Goal: Navigation & Orientation: Find specific page/section

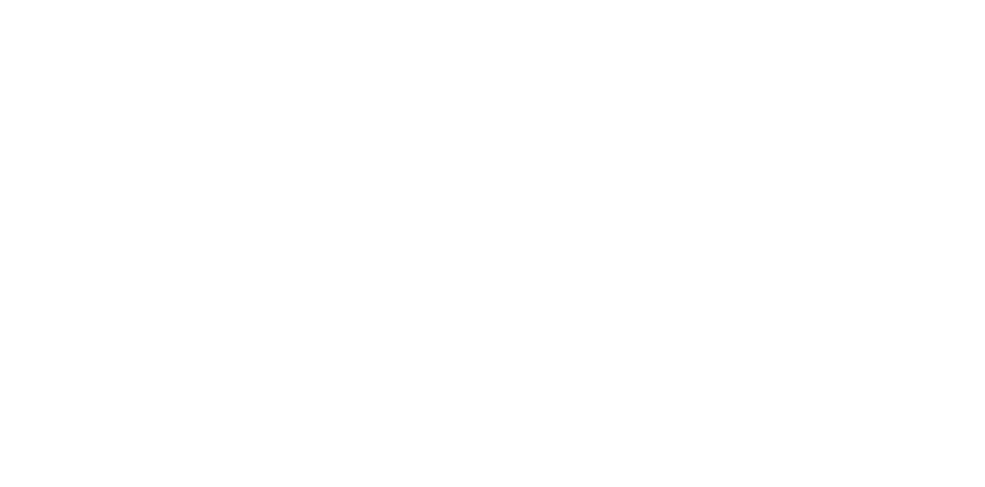
select select
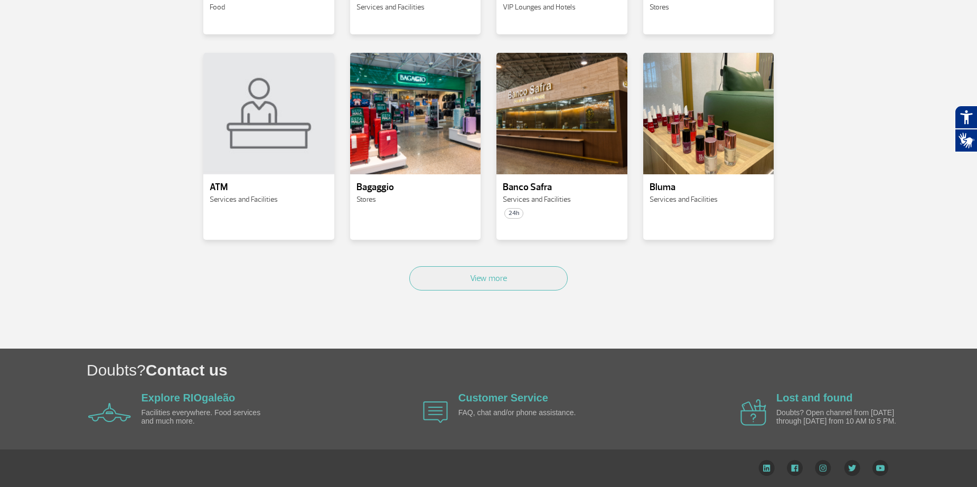
scroll to position [507, 0]
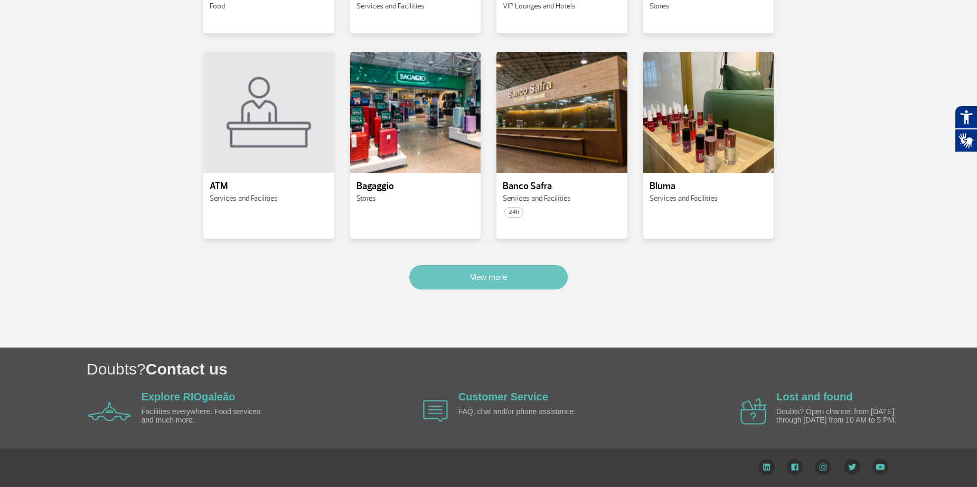
click at [437, 273] on button "View more" at bounding box center [488, 277] width 159 height 24
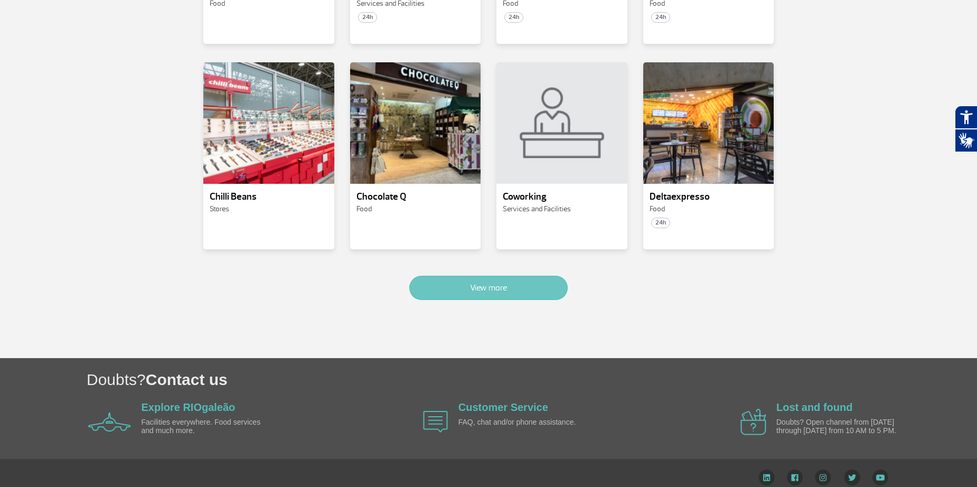
click at [437, 276] on button "View more" at bounding box center [488, 288] width 159 height 24
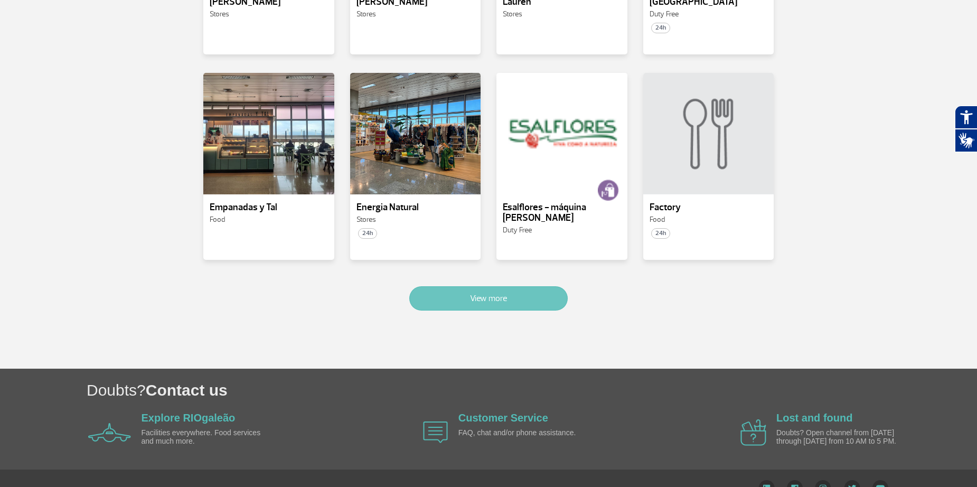
click at [437, 286] on button "View more" at bounding box center [488, 298] width 159 height 24
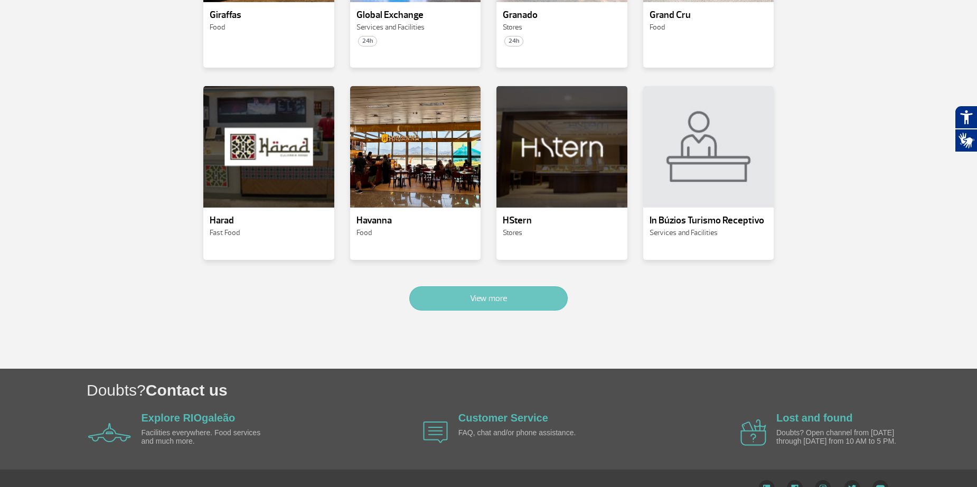
click at [437, 286] on button "View more" at bounding box center [488, 298] width 159 height 24
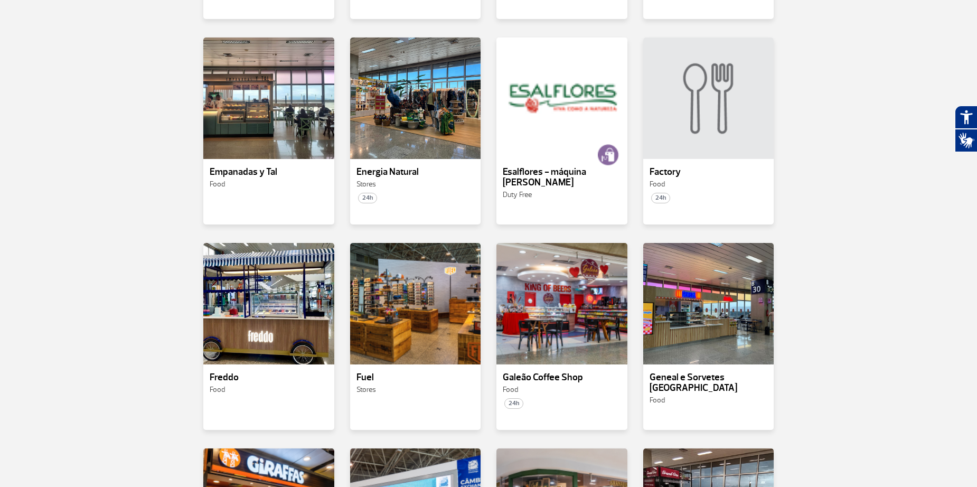
scroll to position [2960, 0]
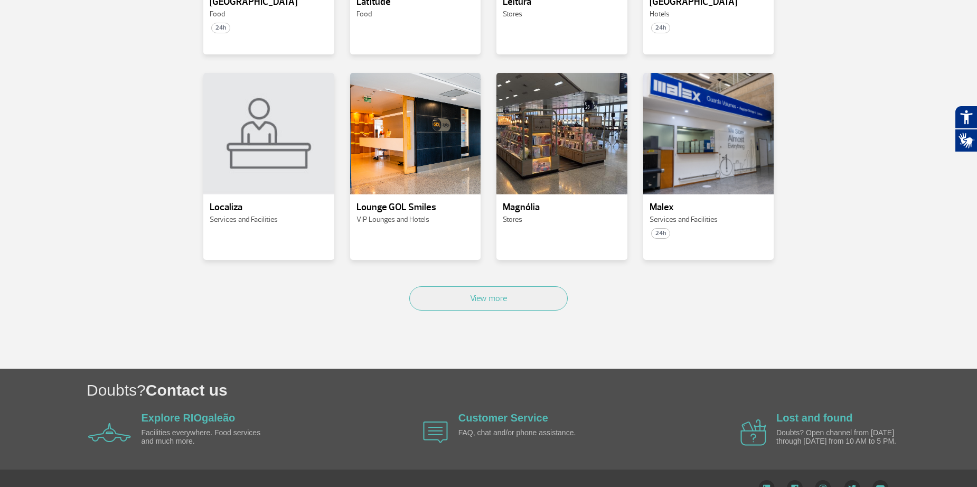
drag, startPoint x: 206, startPoint y: 403, endPoint x: 204, endPoint y: 459, distance: 56.0
click at [423, 286] on button "View more" at bounding box center [488, 298] width 159 height 24
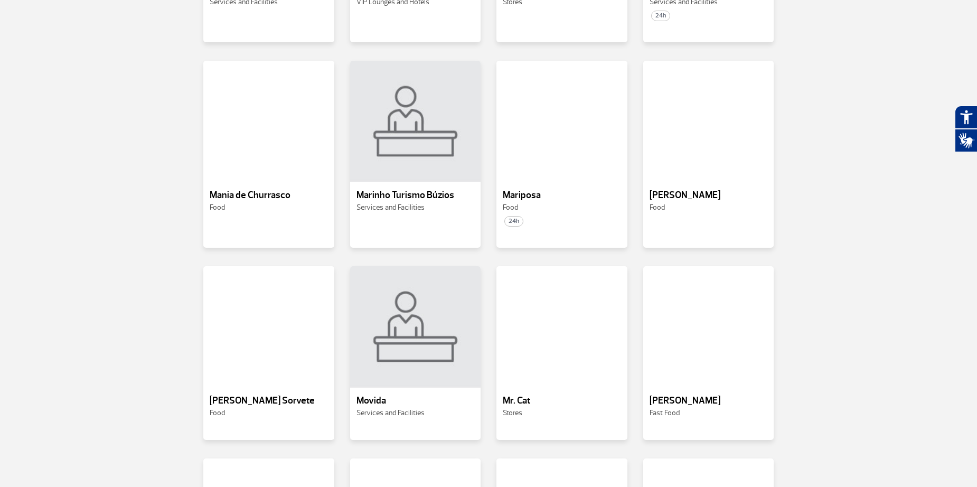
scroll to position [3563, 0]
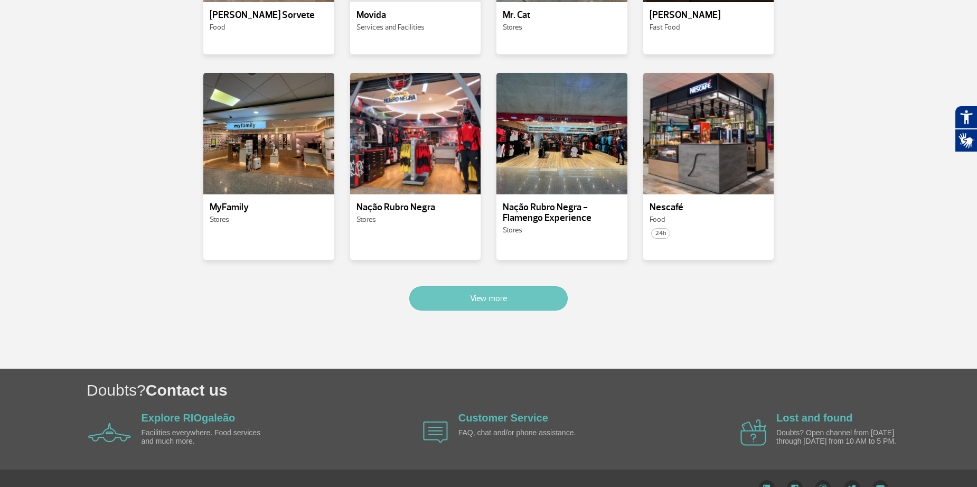
click at [494, 286] on button "View more" at bounding box center [488, 298] width 159 height 24
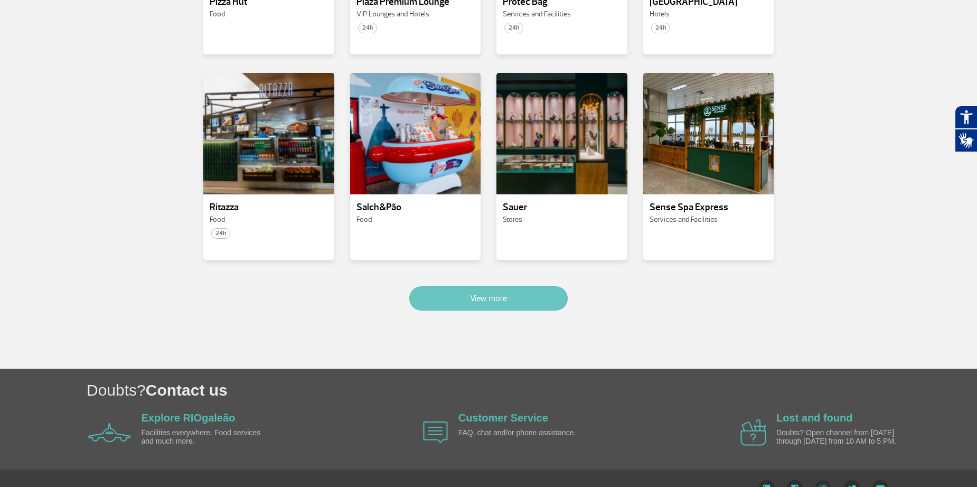
click at [494, 286] on button "View more" at bounding box center [488, 298] width 159 height 24
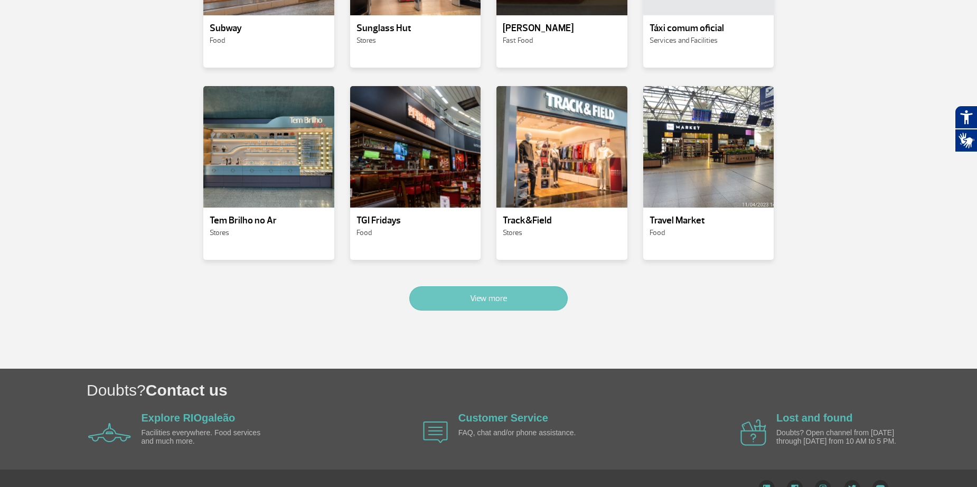
click at [494, 286] on button "View more" at bounding box center [488, 298] width 159 height 24
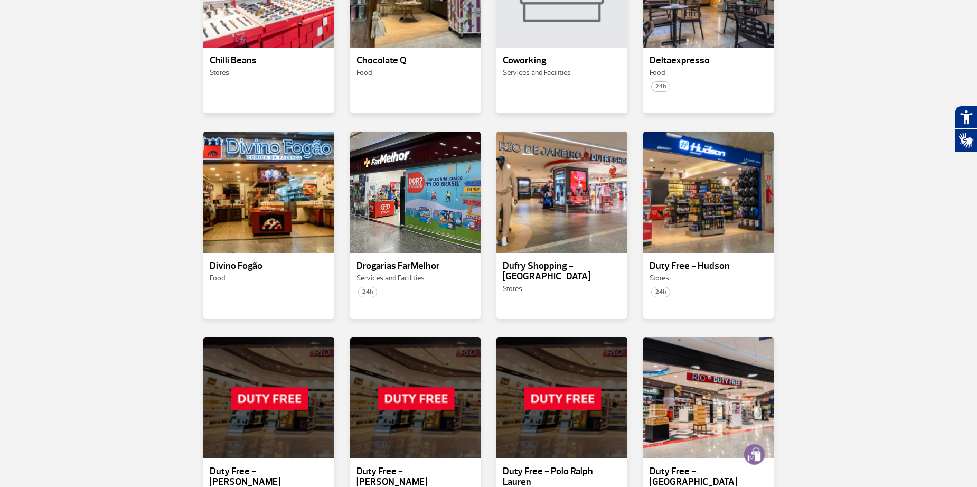
scroll to position [1094, 0]
